Goal: Task Accomplishment & Management: Complete application form

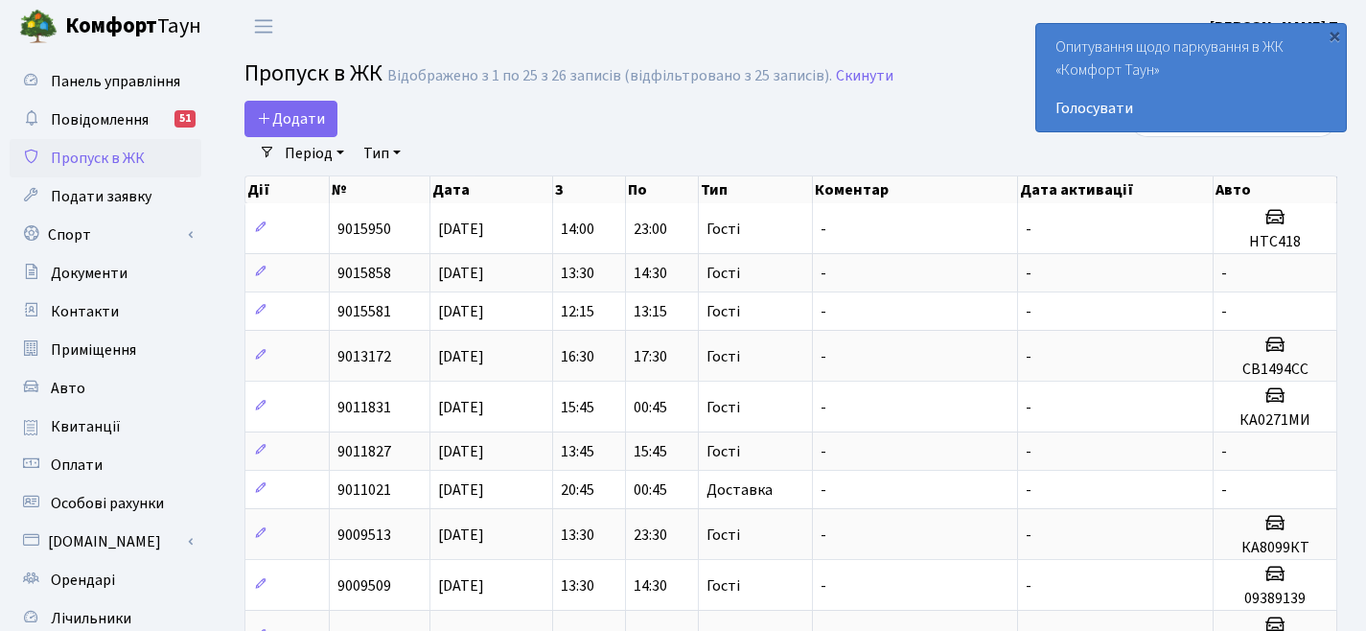
select select "25"
click at [308, 103] on link "Додати" at bounding box center [290, 119] width 93 height 36
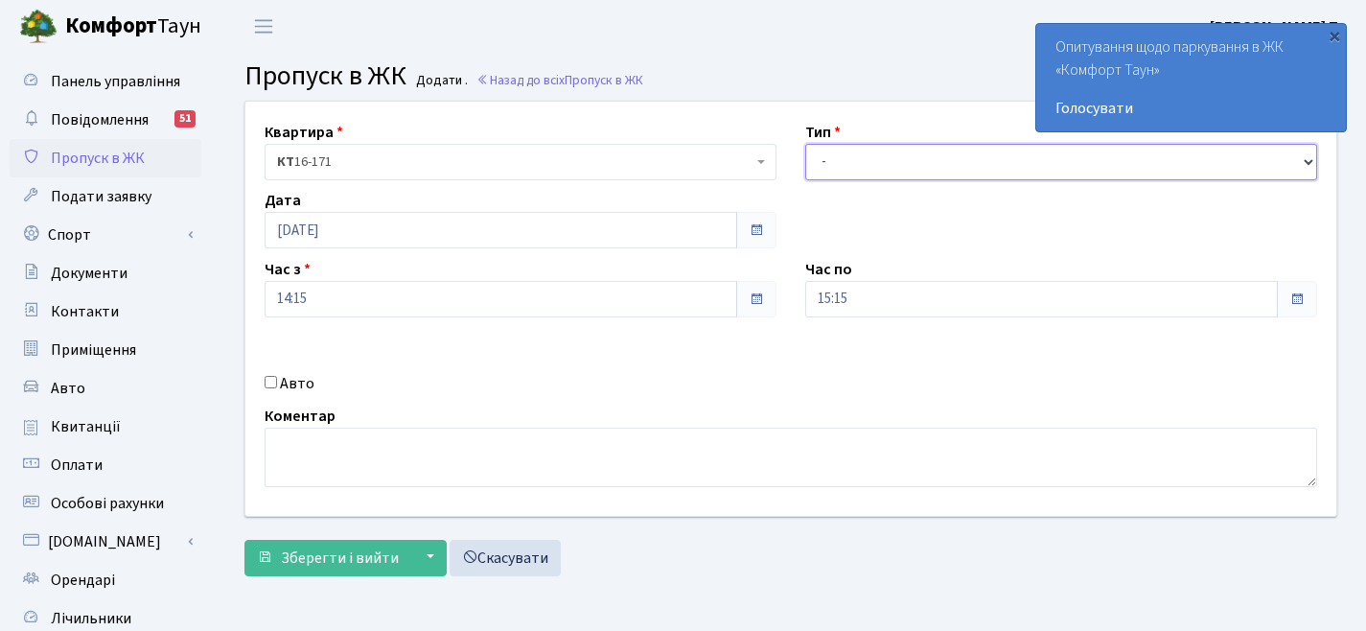
click at [889, 164] on select "- Доставка Таксі Гості Сервіс" at bounding box center [1061, 162] width 512 height 36
select select "3"
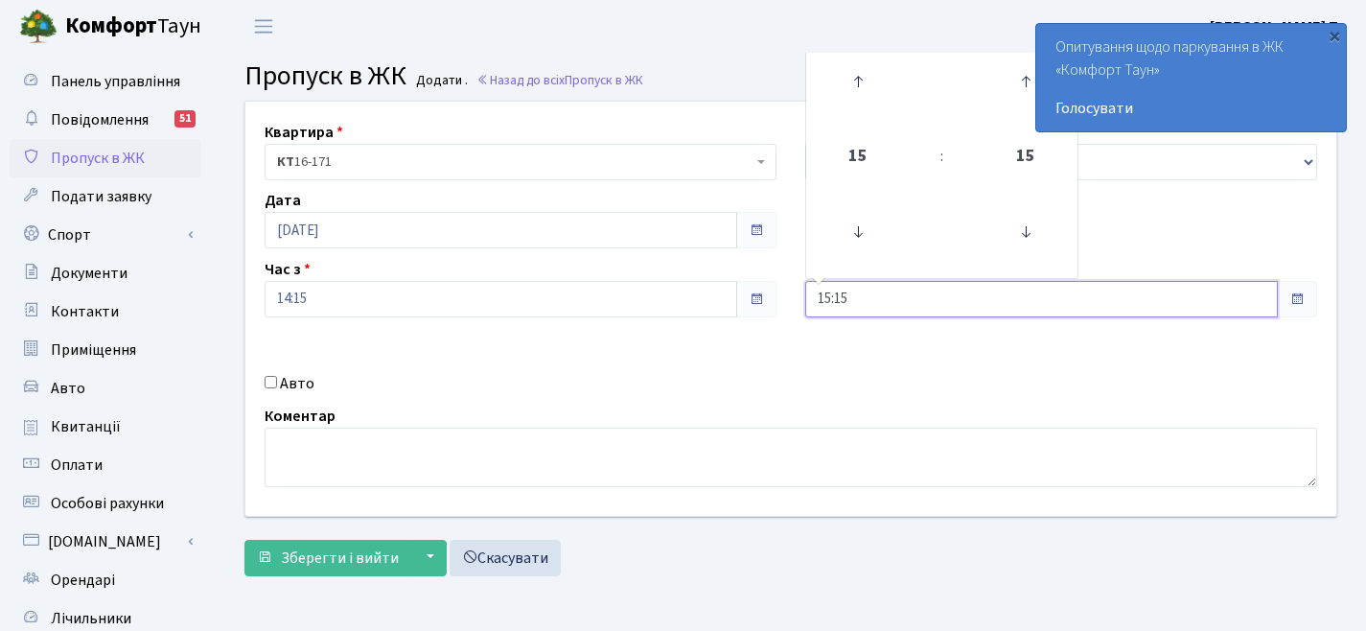
click at [893, 298] on input "15:15" at bounding box center [1041, 299] width 473 height 36
click at [869, 64] on icon at bounding box center [858, 82] width 52 height 52
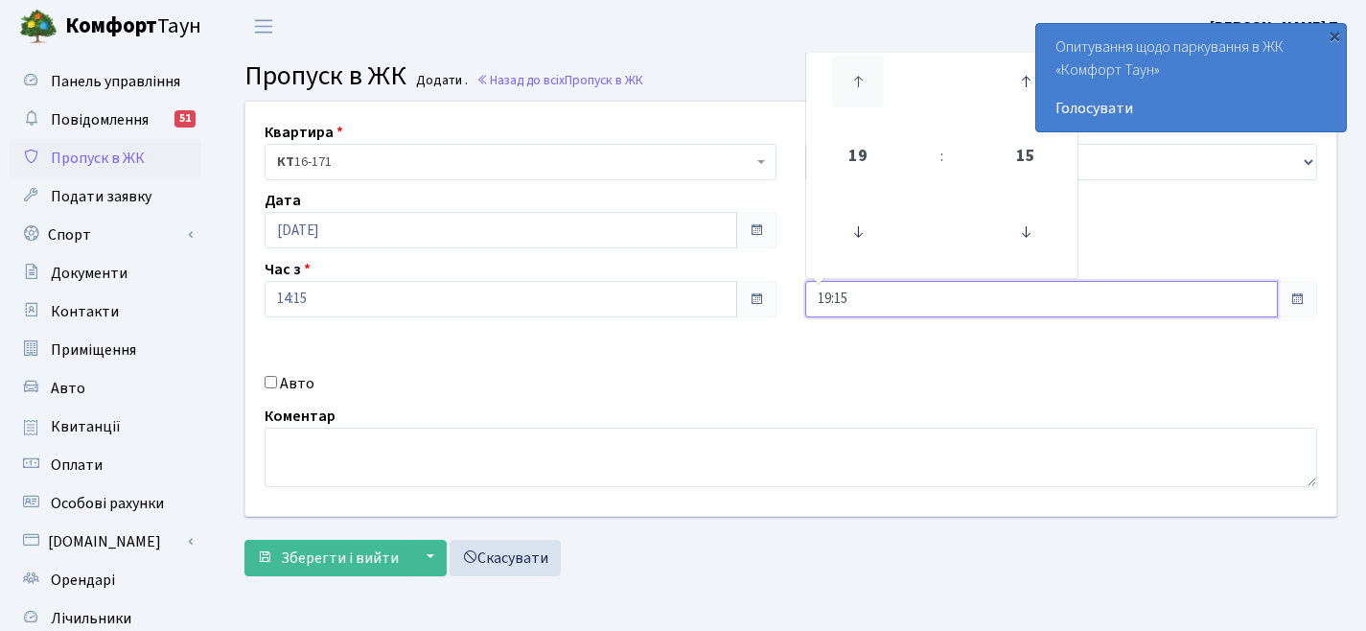
click at [869, 64] on icon at bounding box center [858, 82] width 52 height 52
click at [862, 233] on icon at bounding box center [858, 232] width 52 height 52
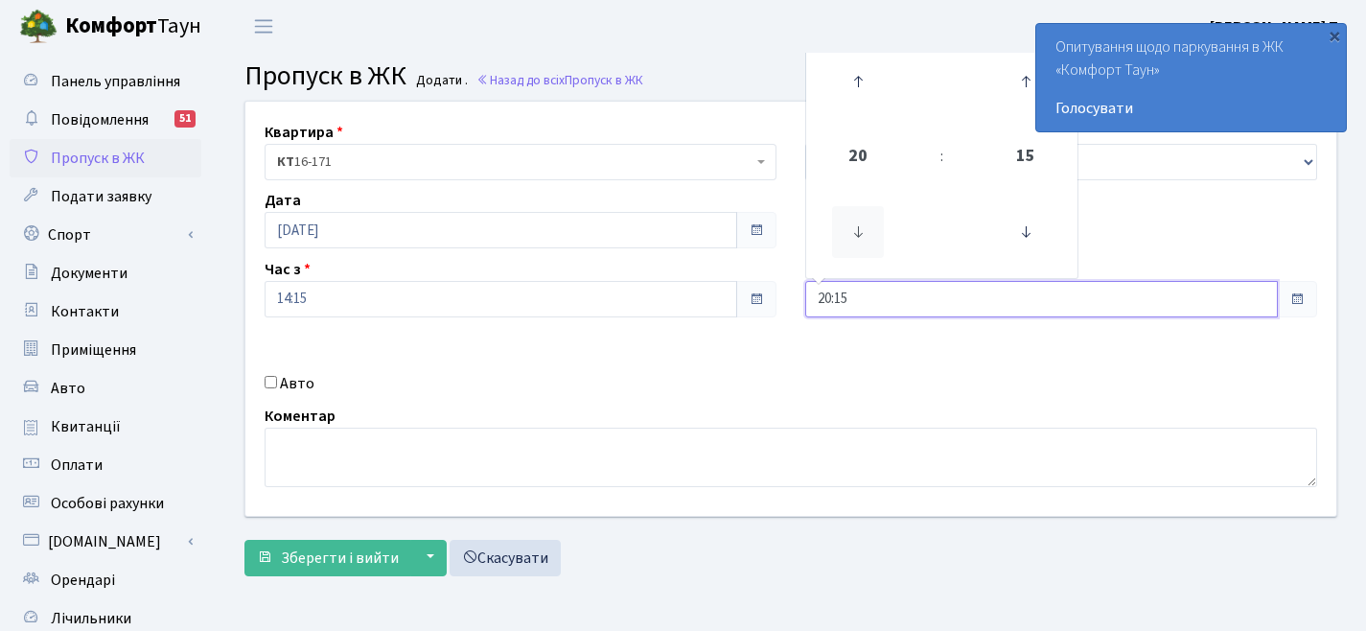
click at [862, 233] on icon at bounding box center [858, 232] width 52 height 52
type input "16:15"
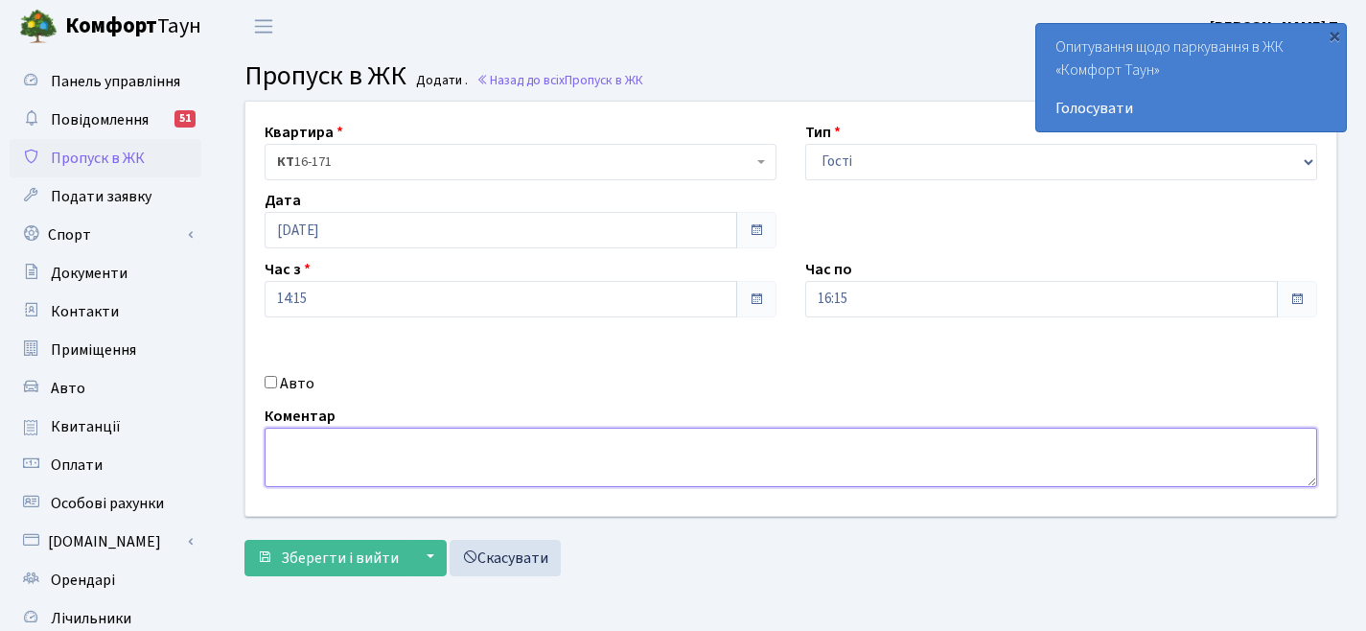
click at [476, 465] on textarea at bounding box center [791, 457] width 1053 height 59
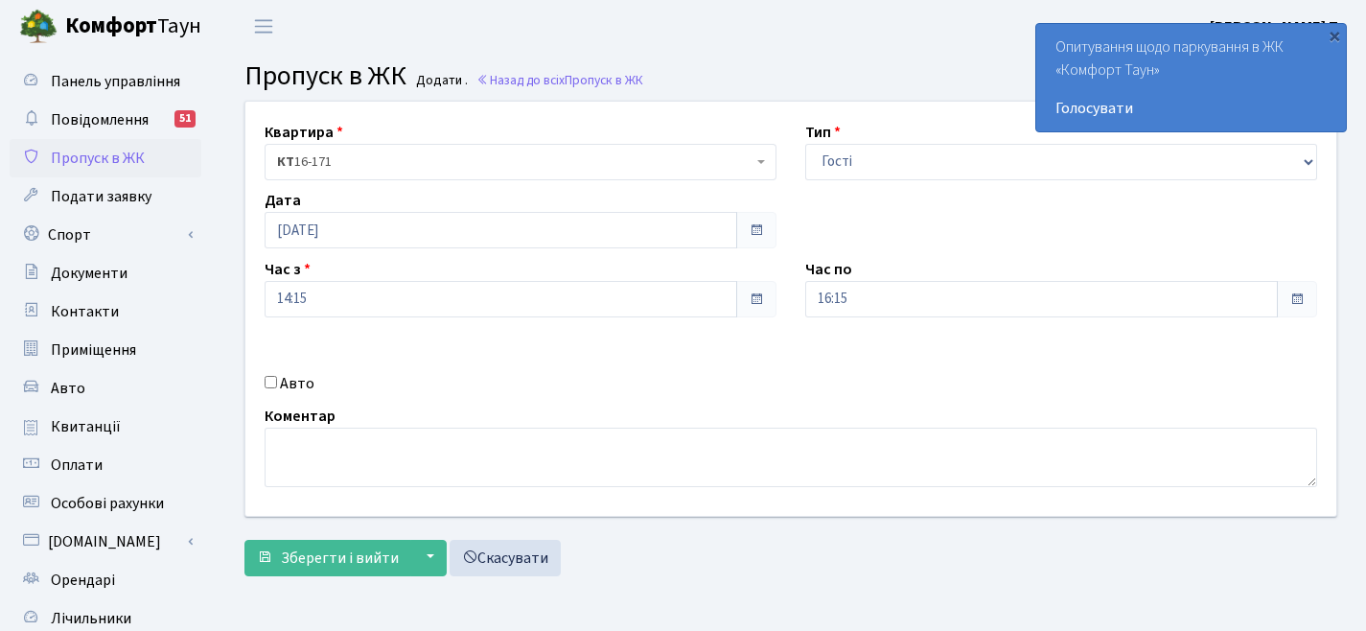
click at [552, 364] on div "Квартира <b>КТ</b>&nbsp;&nbsp;&nbsp;&nbsp;16-171 КТ 16-171 Тип - Доставка Таксі…" at bounding box center [791, 309] width 1120 height 414
click at [331, 556] on span "Зберегти і вийти" at bounding box center [340, 557] width 118 height 21
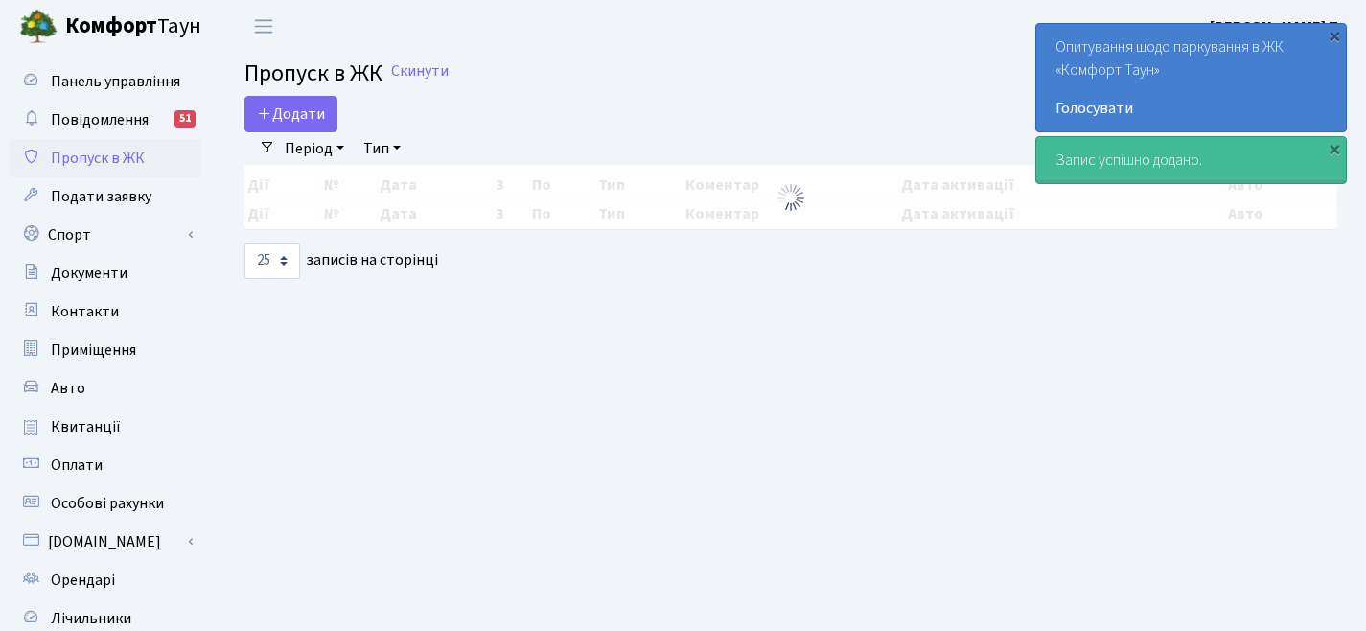
select select "25"
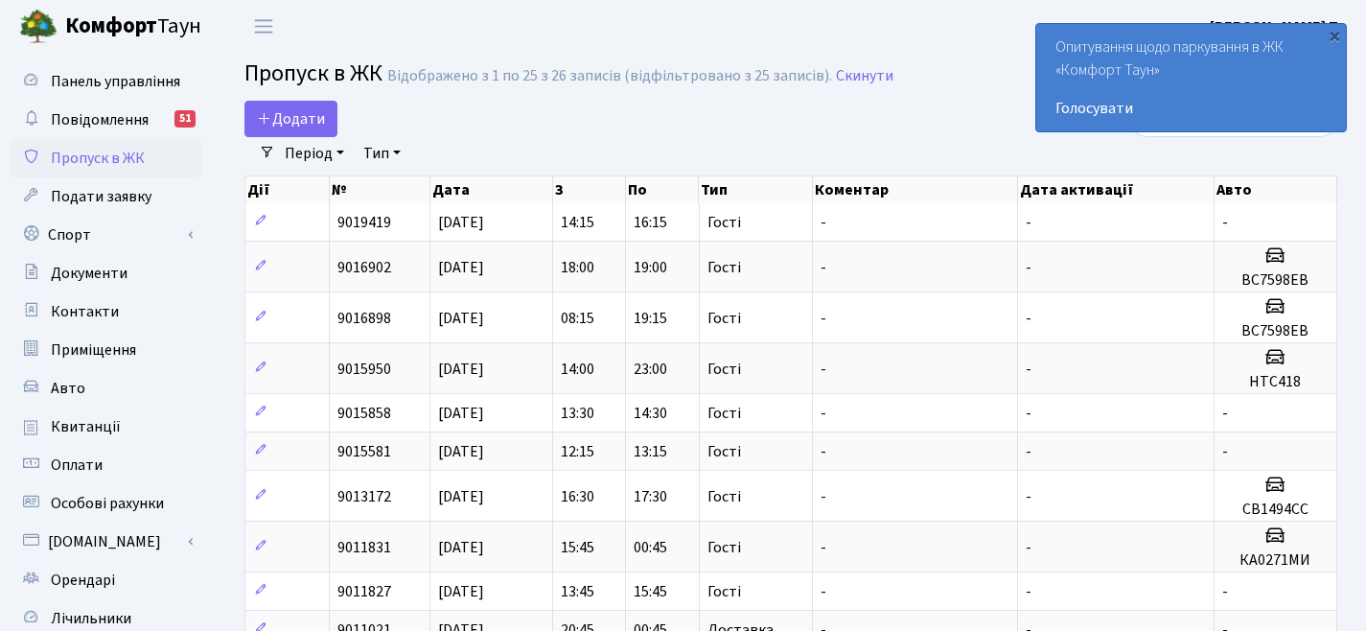
click at [491, 104] on div "Додати" at bounding box center [603, 119] width 719 height 36
